Goal: Book appointment/travel/reservation

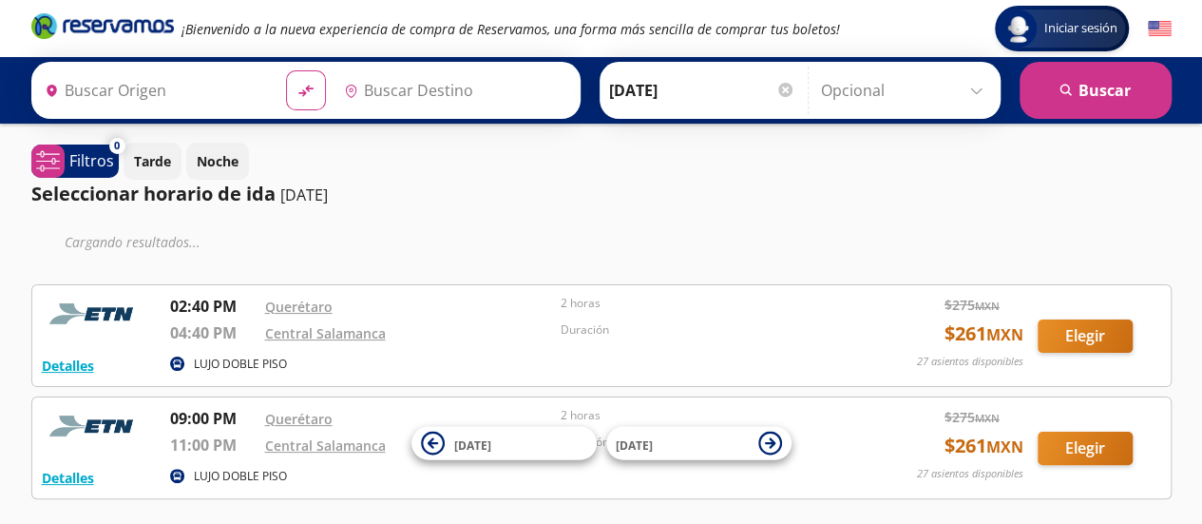
type input "[PERSON_NAME] de Querétaro, [GEOGRAPHIC_DATA]"
type input "[GEOGRAPHIC_DATA], [GEOGRAPHIC_DATA]"
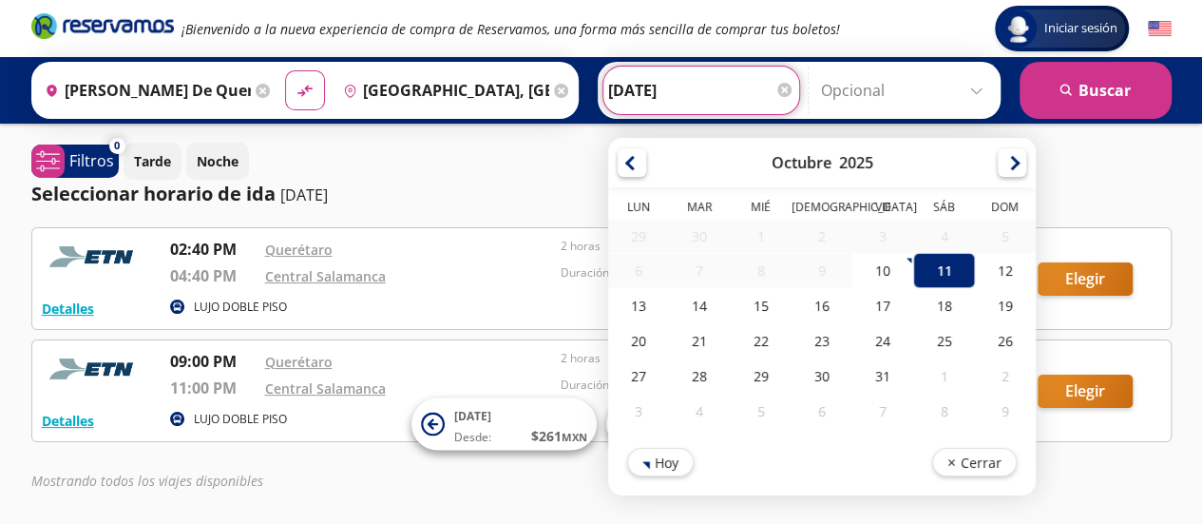
click at [683, 99] on input "[DATE]" at bounding box center [701, 91] width 186 height 48
click at [992, 263] on div "12" at bounding box center [1004, 270] width 61 height 35
type input "[DATE]"
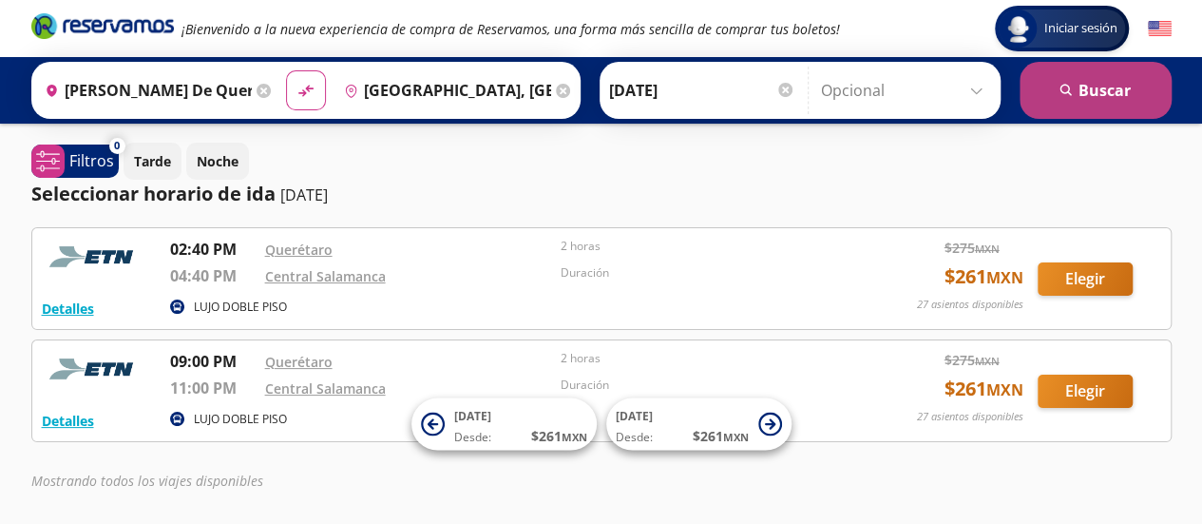
click at [1081, 105] on button "search [GEOGRAPHIC_DATA]" at bounding box center [1095, 90] width 152 height 57
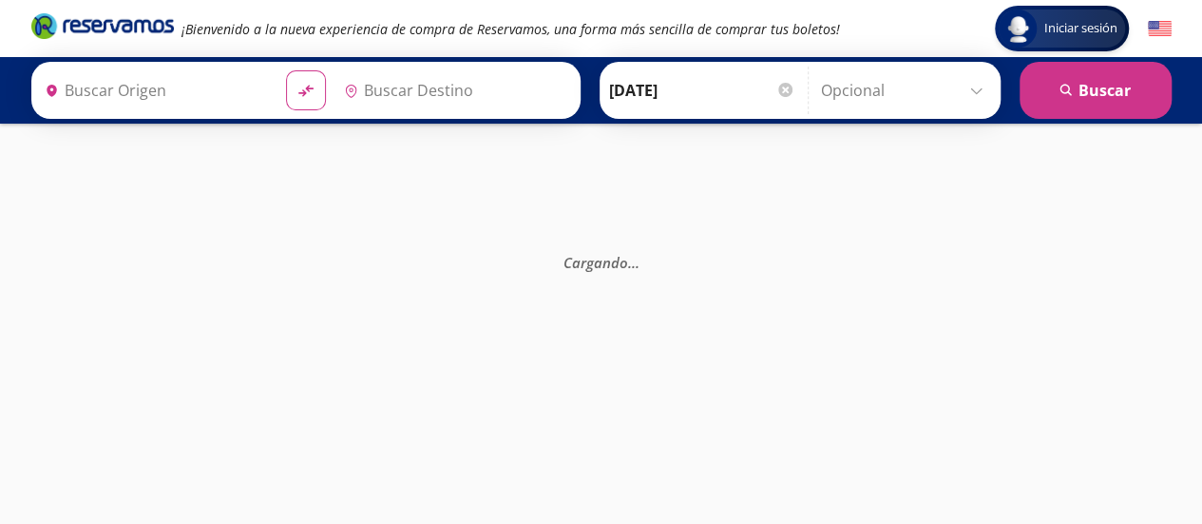
type input "[PERSON_NAME] de Querétaro, [GEOGRAPHIC_DATA]"
type input "[GEOGRAPHIC_DATA], [GEOGRAPHIC_DATA]"
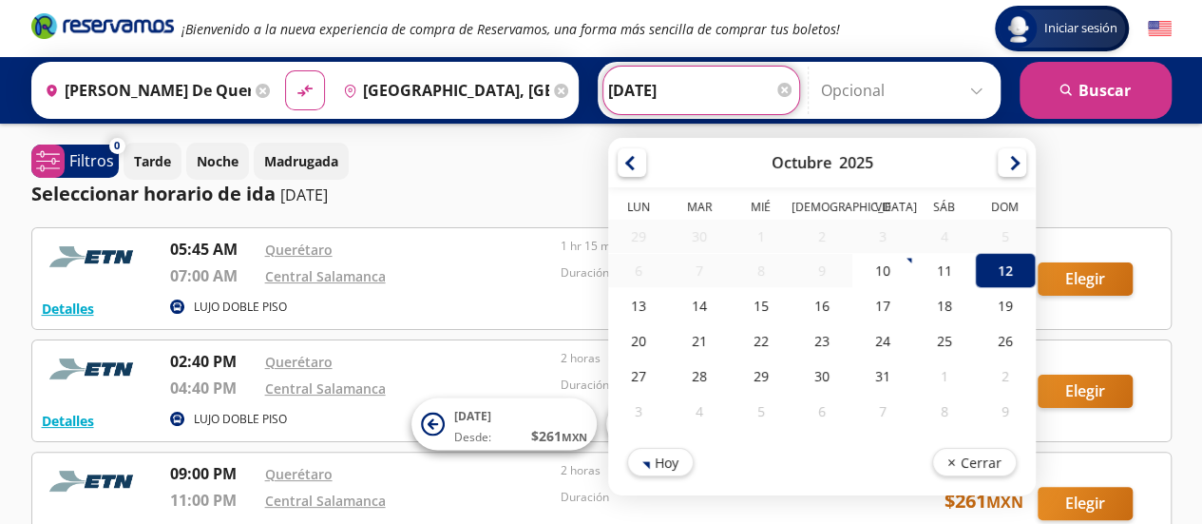
click at [650, 96] on input "[DATE]" at bounding box center [701, 91] width 186 height 48
click at [631, 301] on div "13" at bounding box center [638, 305] width 61 height 35
type input "[DATE]"
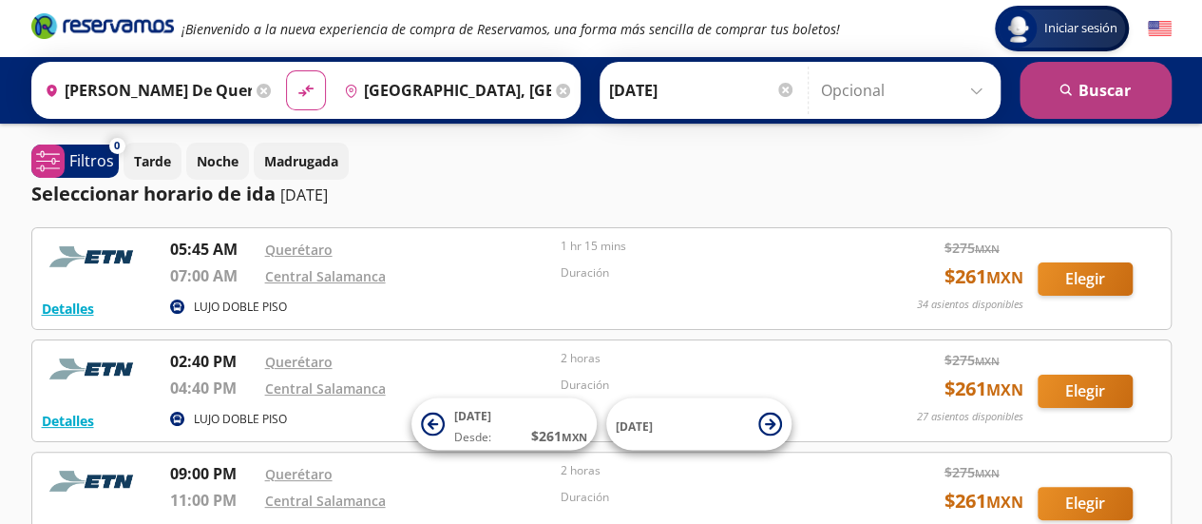
click at [1062, 109] on button "search [GEOGRAPHIC_DATA]" at bounding box center [1095, 90] width 152 height 57
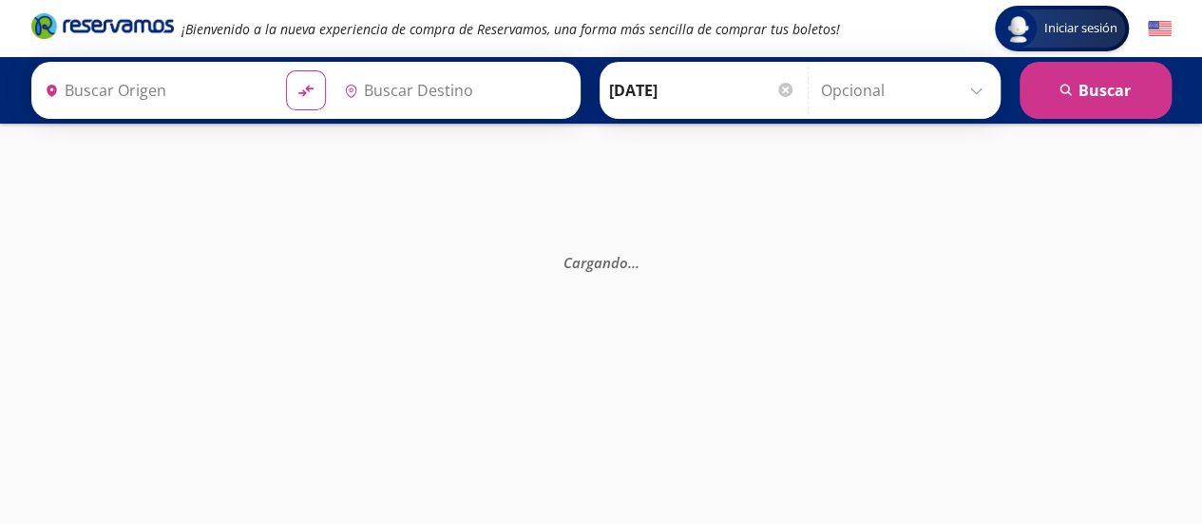
type input "[GEOGRAPHIC_DATA], [GEOGRAPHIC_DATA]"
type input "[PERSON_NAME] de Querétaro, [GEOGRAPHIC_DATA]"
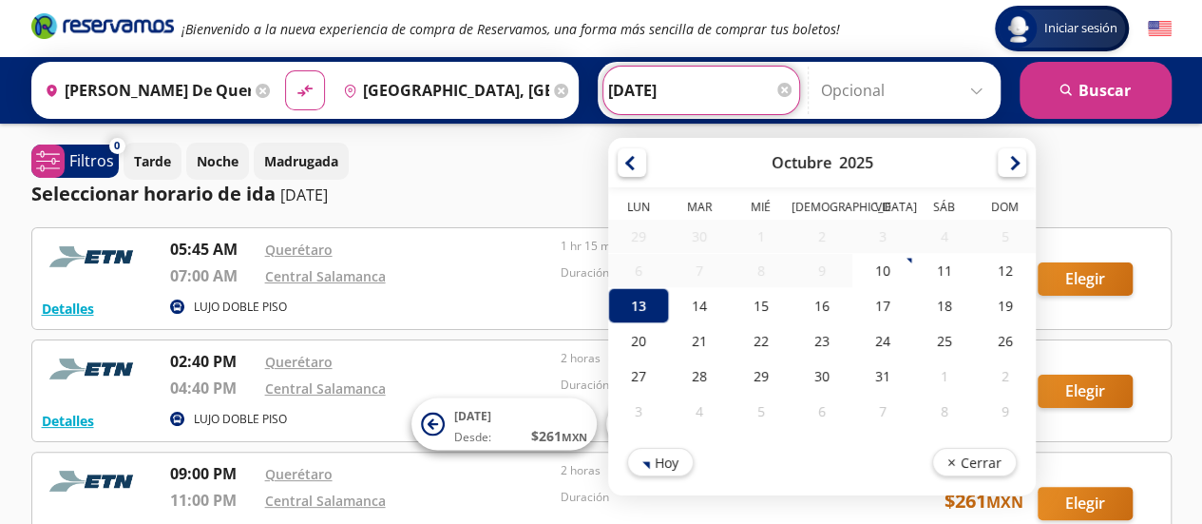
click at [663, 92] on input "[DATE]" at bounding box center [701, 91] width 186 height 48
click at [939, 263] on div "11" at bounding box center [943, 270] width 61 height 35
type input "[DATE]"
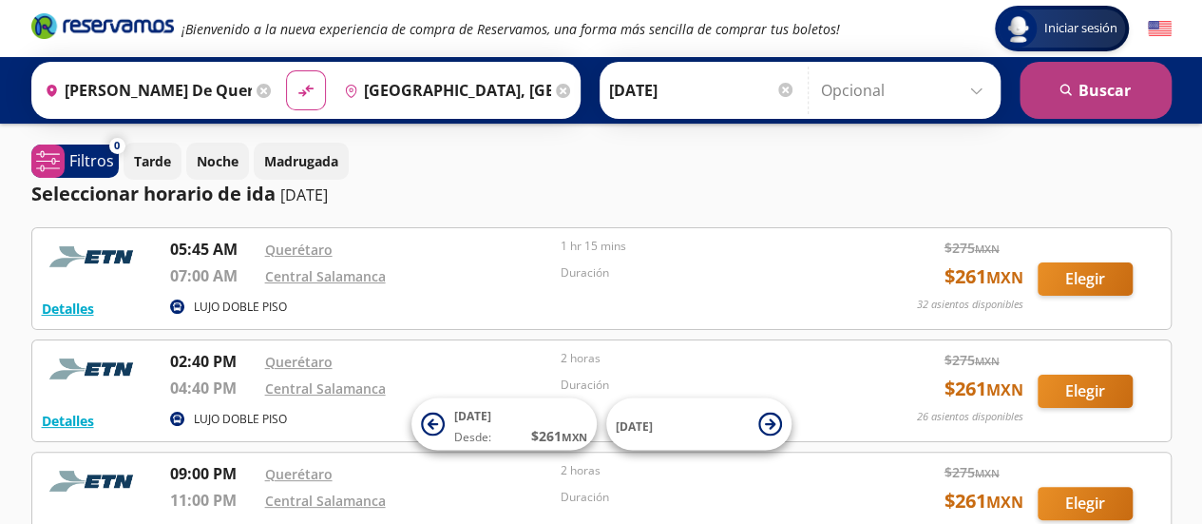
click at [1102, 103] on button "search [GEOGRAPHIC_DATA]" at bounding box center [1095, 90] width 152 height 57
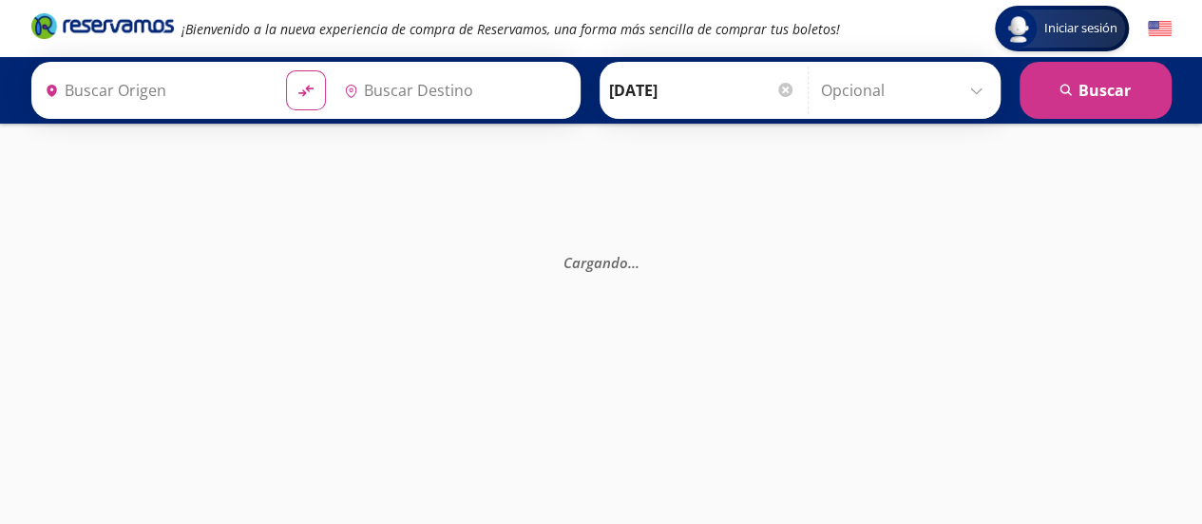
type input "[PERSON_NAME] de Querétaro, [GEOGRAPHIC_DATA]"
type input "[GEOGRAPHIC_DATA], [GEOGRAPHIC_DATA]"
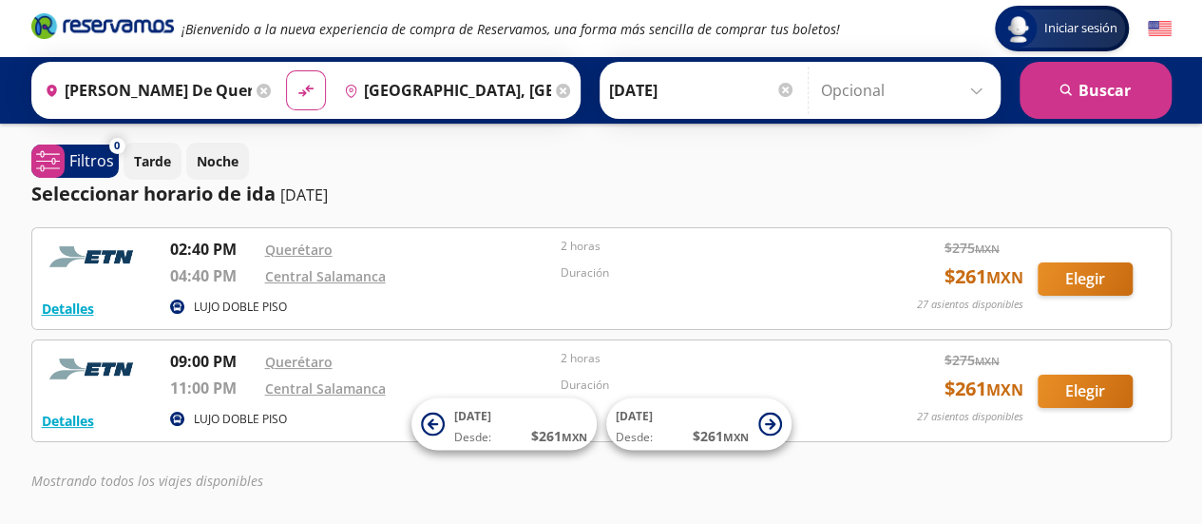
click at [660, 98] on input "[DATE]" at bounding box center [702, 91] width 186 height 48
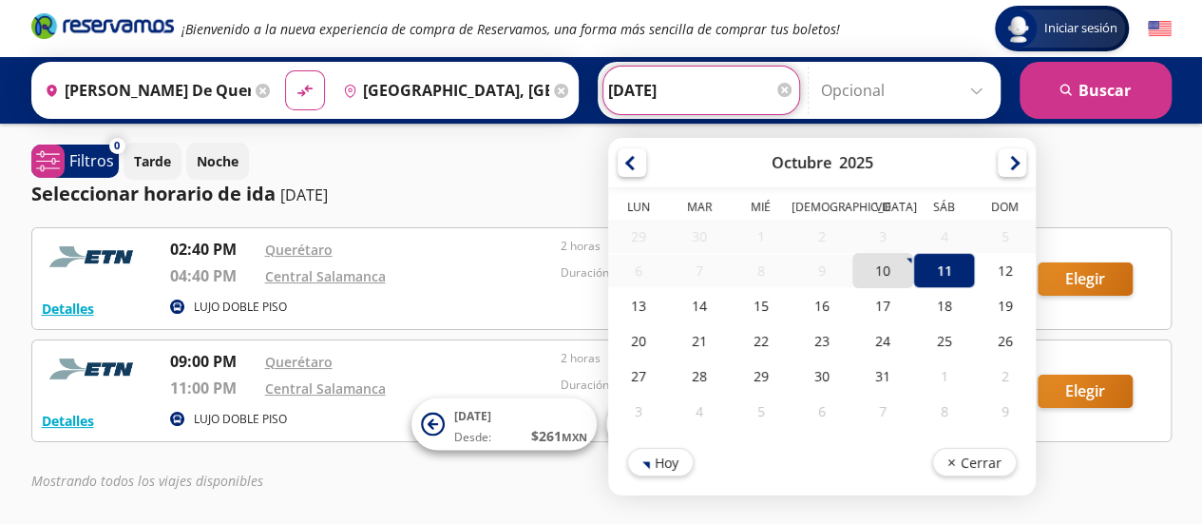
click at [877, 271] on div "10" at bounding box center [882, 270] width 61 height 35
type input "[DATE]"
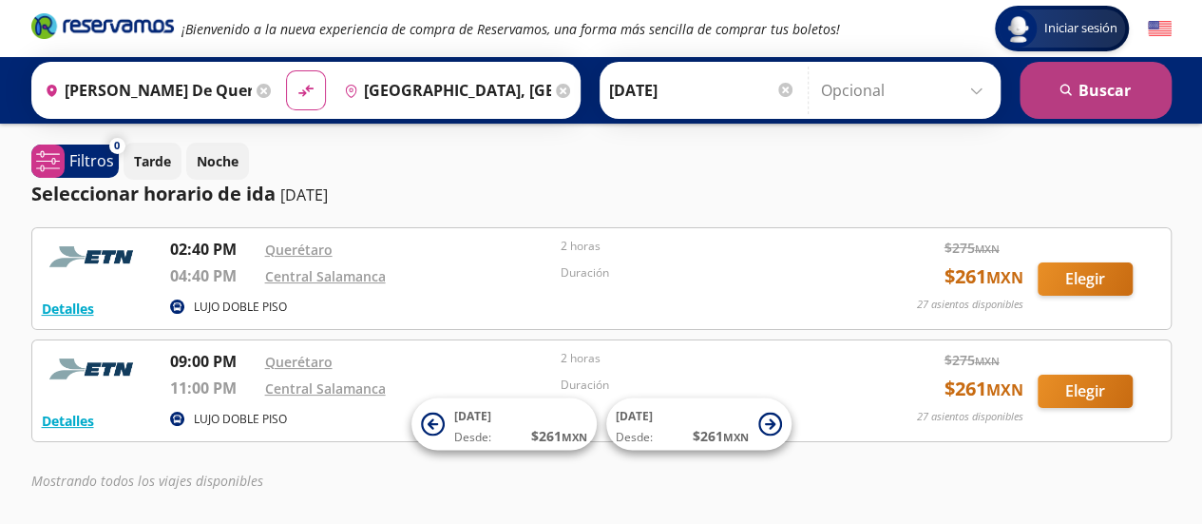
click at [1064, 115] on button "search [GEOGRAPHIC_DATA]" at bounding box center [1095, 90] width 152 height 57
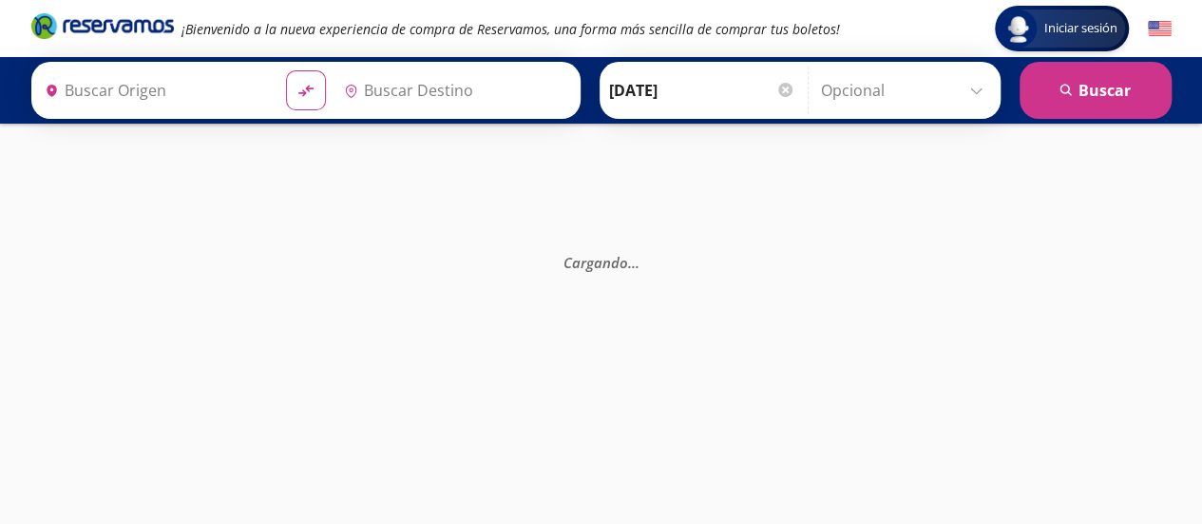
type input "[PERSON_NAME] de Querétaro, [GEOGRAPHIC_DATA]"
type input "[GEOGRAPHIC_DATA], [GEOGRAPHIC_DATA]"
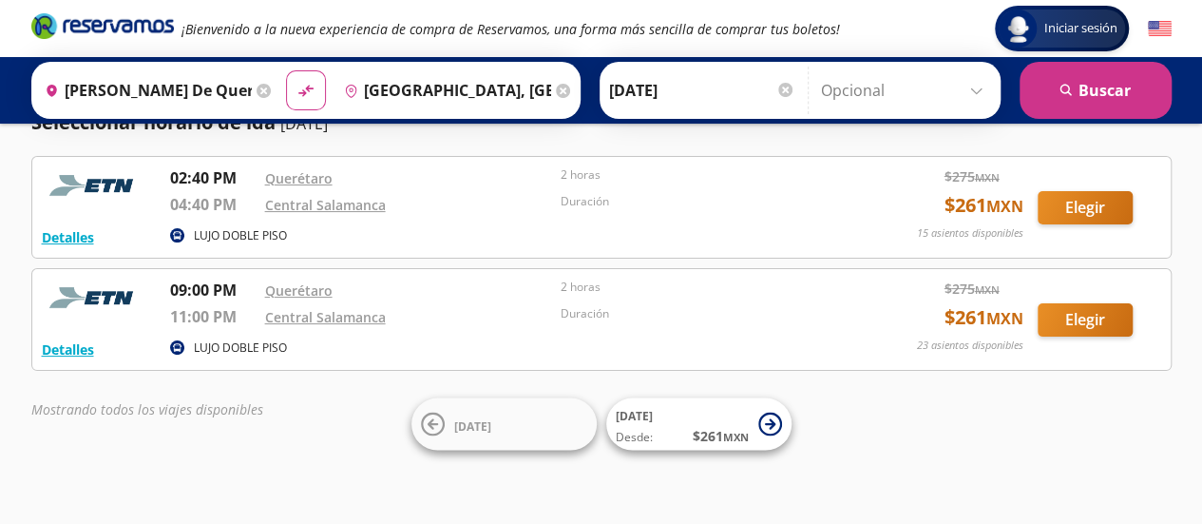
scroll to position [68, 0]
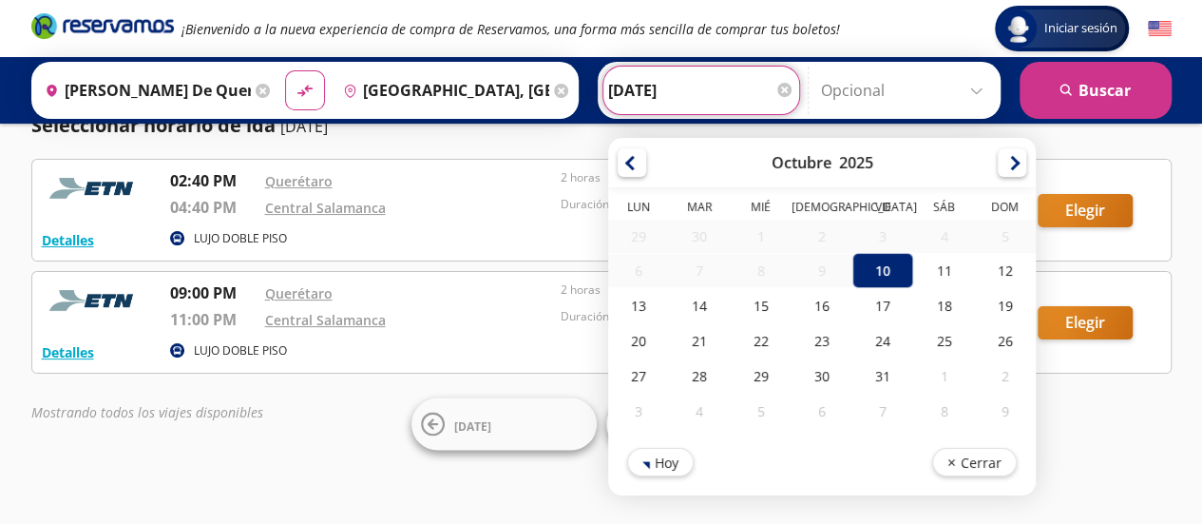
click at [656, 95] on input "[DATE]" at bounding box center [701, 91] width 186 height 48
click at [925, 268] on div "11" at bounding box center [943, 270] width 61 height 35
type input "[DATE]"
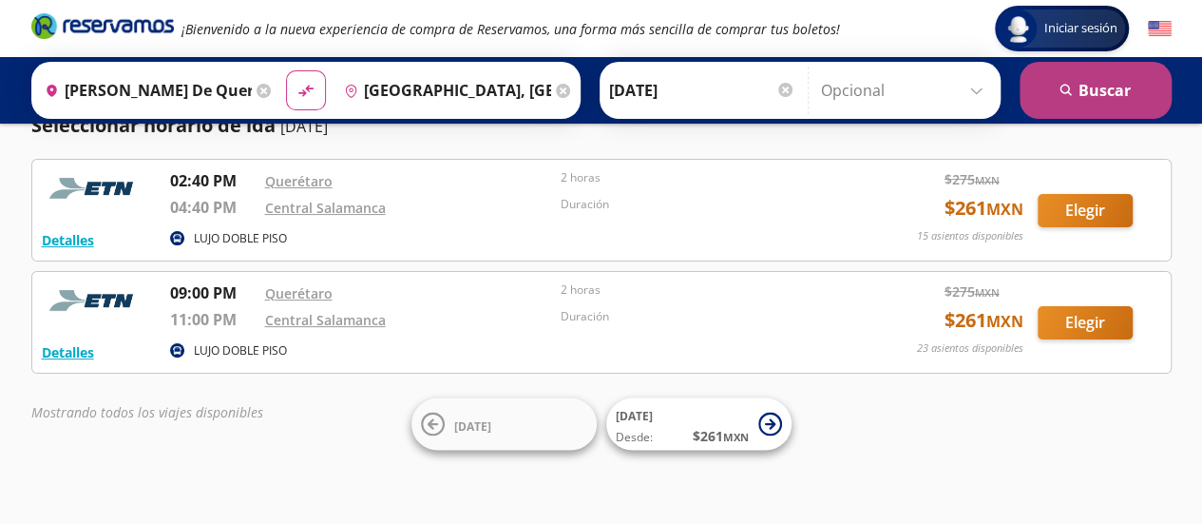
click at [1091, 107] on button "search [GEOGRAPHIC_DATA]" at bounding box center [1095, 90] width 152 height 57
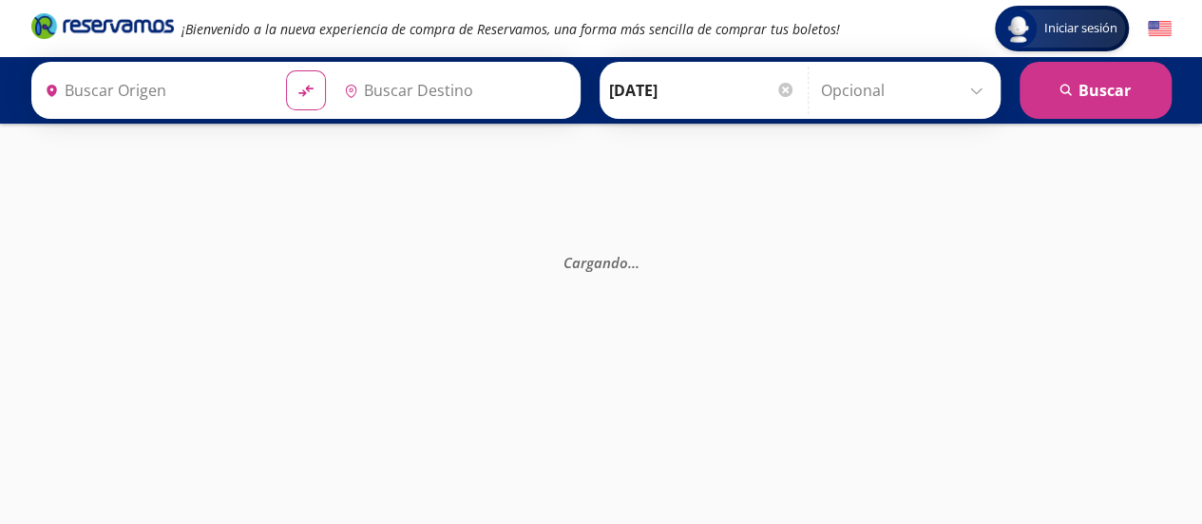
type input "[PERSON_NAME] de Querétaro, [GEOGRAPHIC_DATA]"
type input "[GEOGRAPHIC_DATA], [GEOGRAPHIC_DATA]"
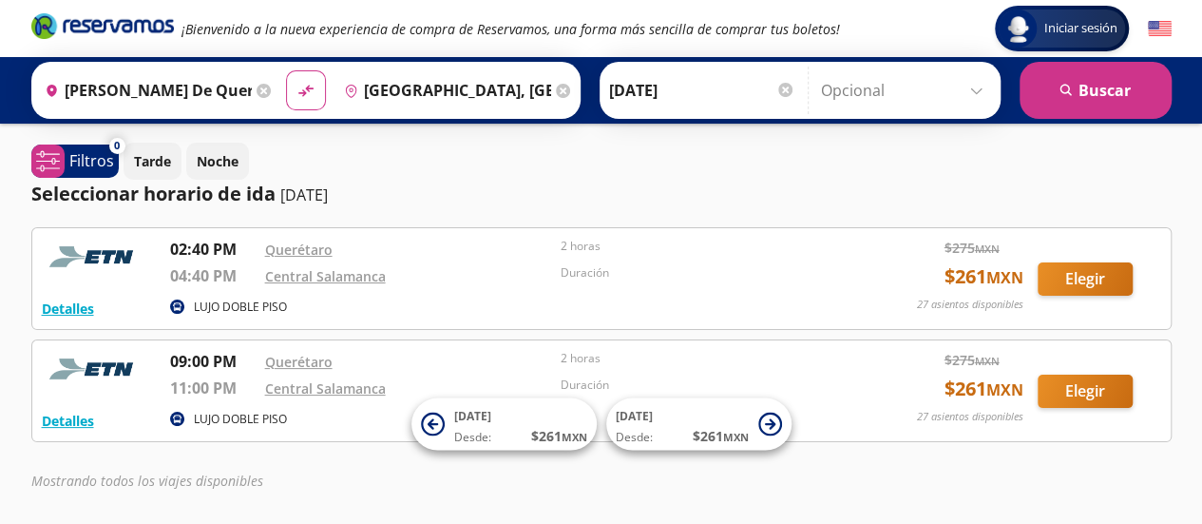
click at [741, 105] on input "[DATE]" at bounding box center [702, 91] width 186 height 48
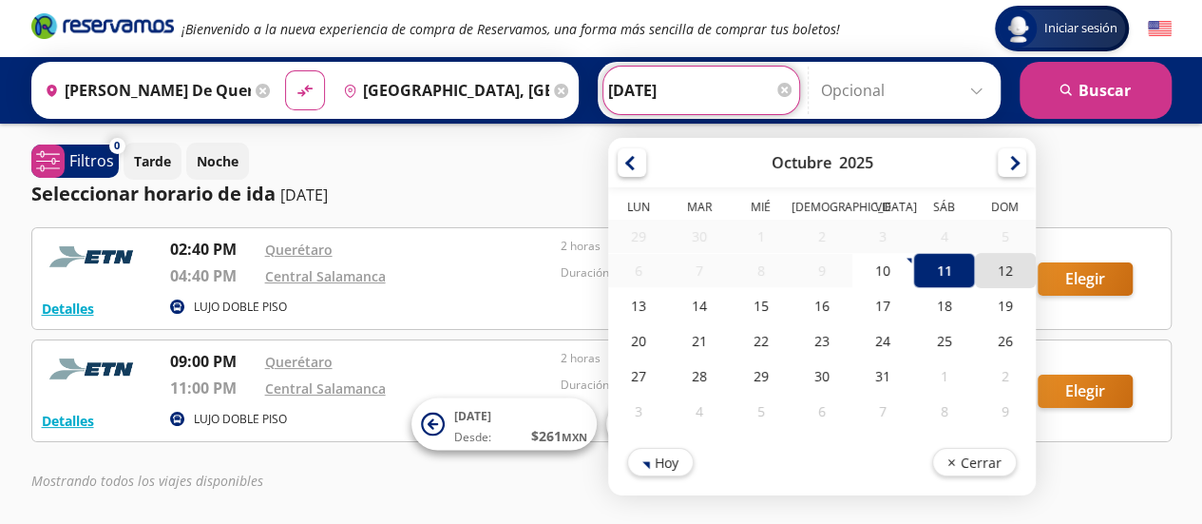
click at [992, 269] on div "12" at bounding box center [1004, 270] width 61 height 35
type input "[DATE]"
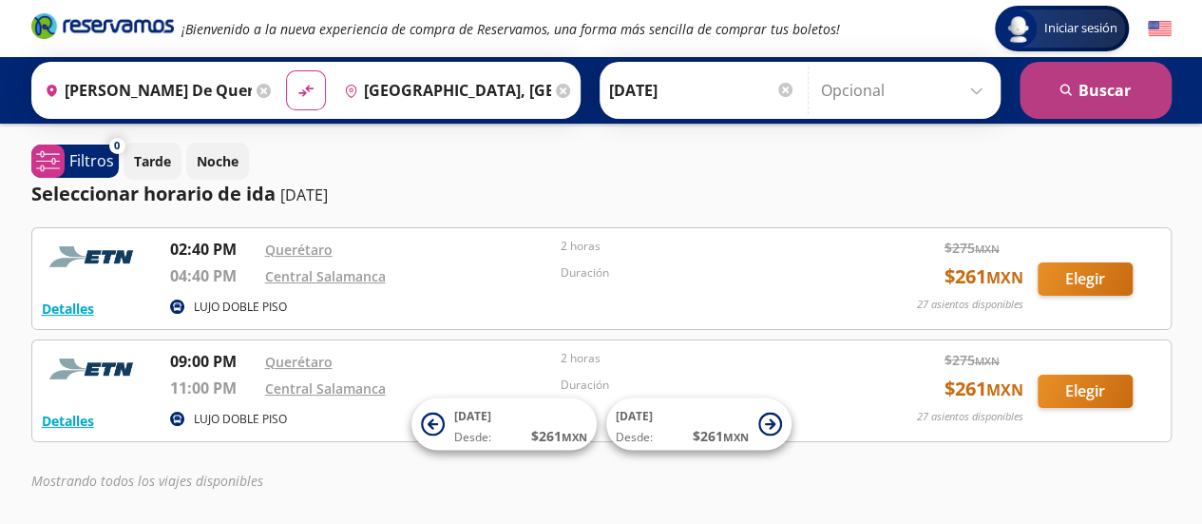
click at [1088, 97] on button "search [GEOGRAPHIC_DATA]" at bounding box center [1095, 90] width 152 height 57
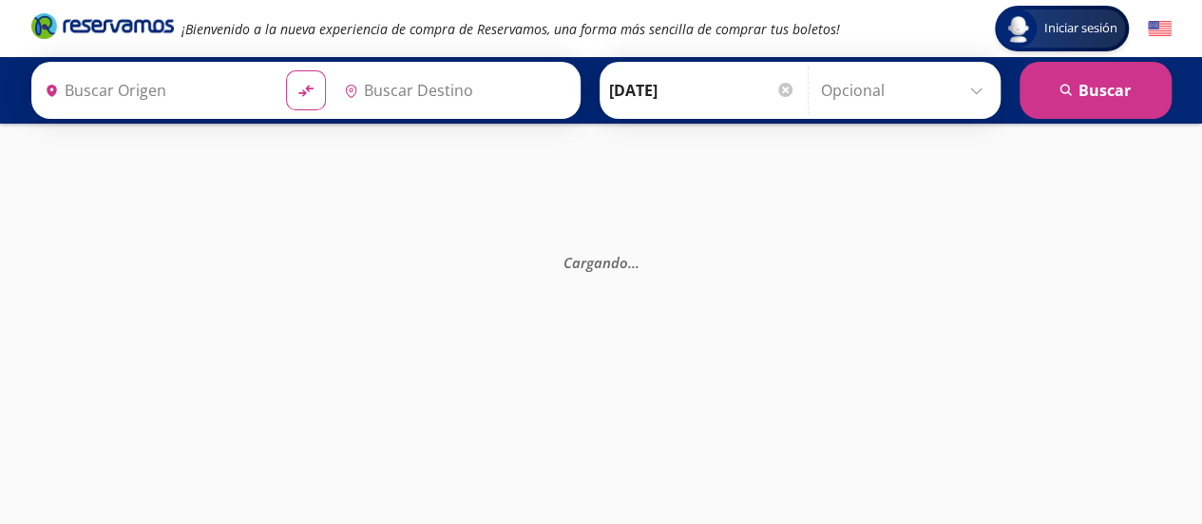
type input "[GEOGRAPHIC_DATA], [GEOGRAPHIC_DATA]"
type input "[PERSON_NAME] de Querétaro, [GEOGRAPHIC_DATA]"
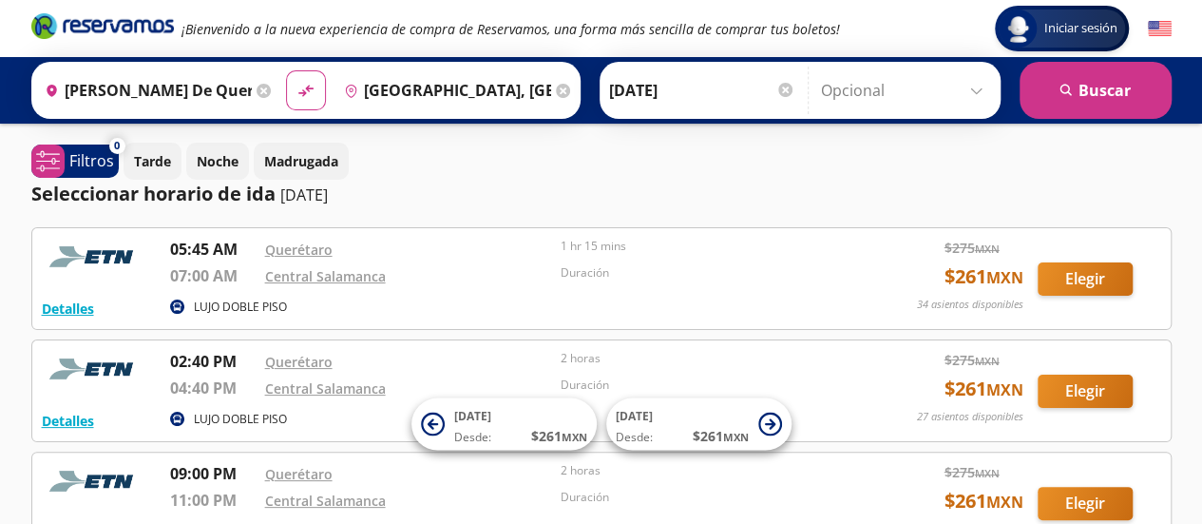
scroll to position [95, 0]
